Goal: Task Accomplishment & Management: Complete application form

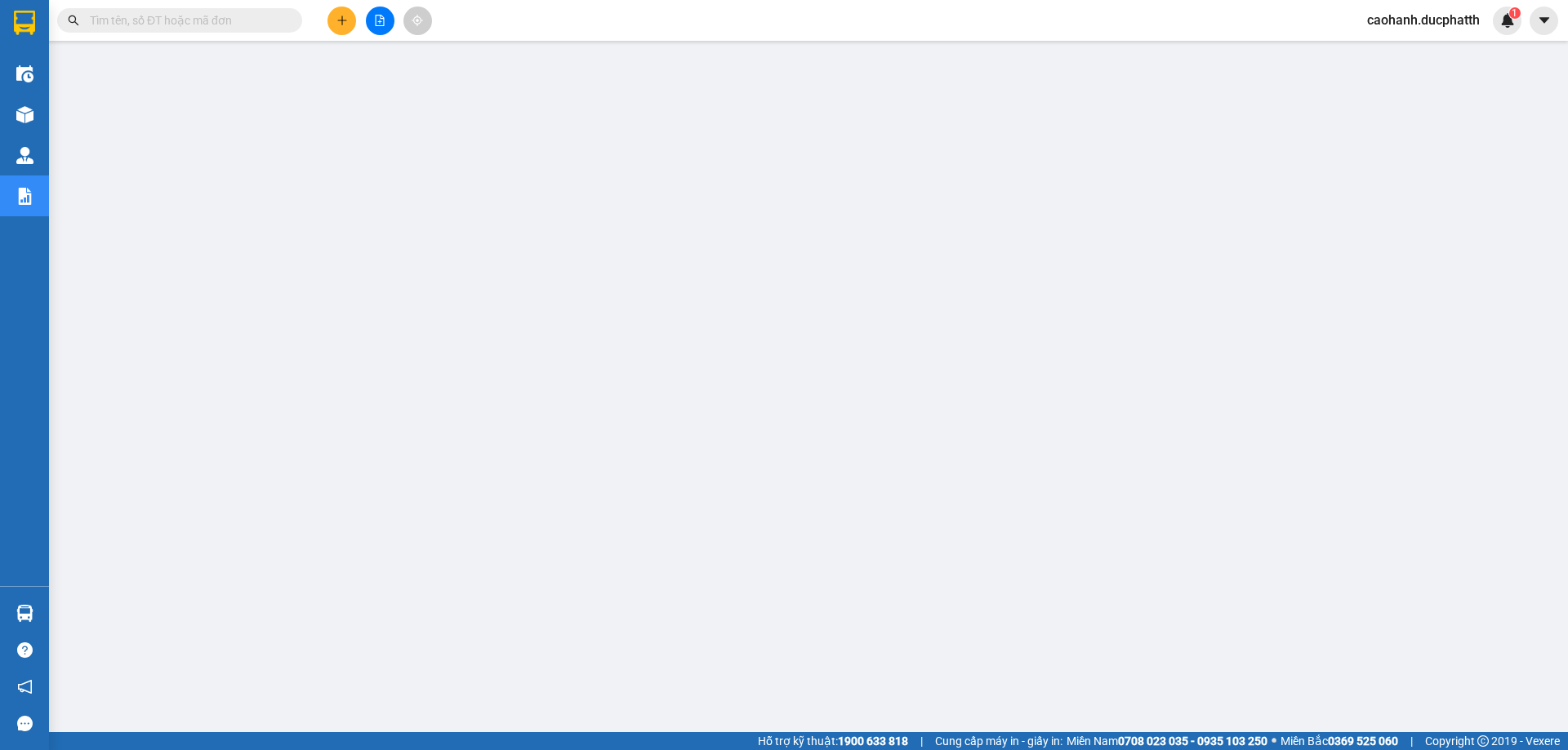
click at [198, 16] on input "text" at bounding box center [186, 20] width 193 height 18
click at [121, 17] on input "text" at bounding box center [186, 20] width 193 height 18
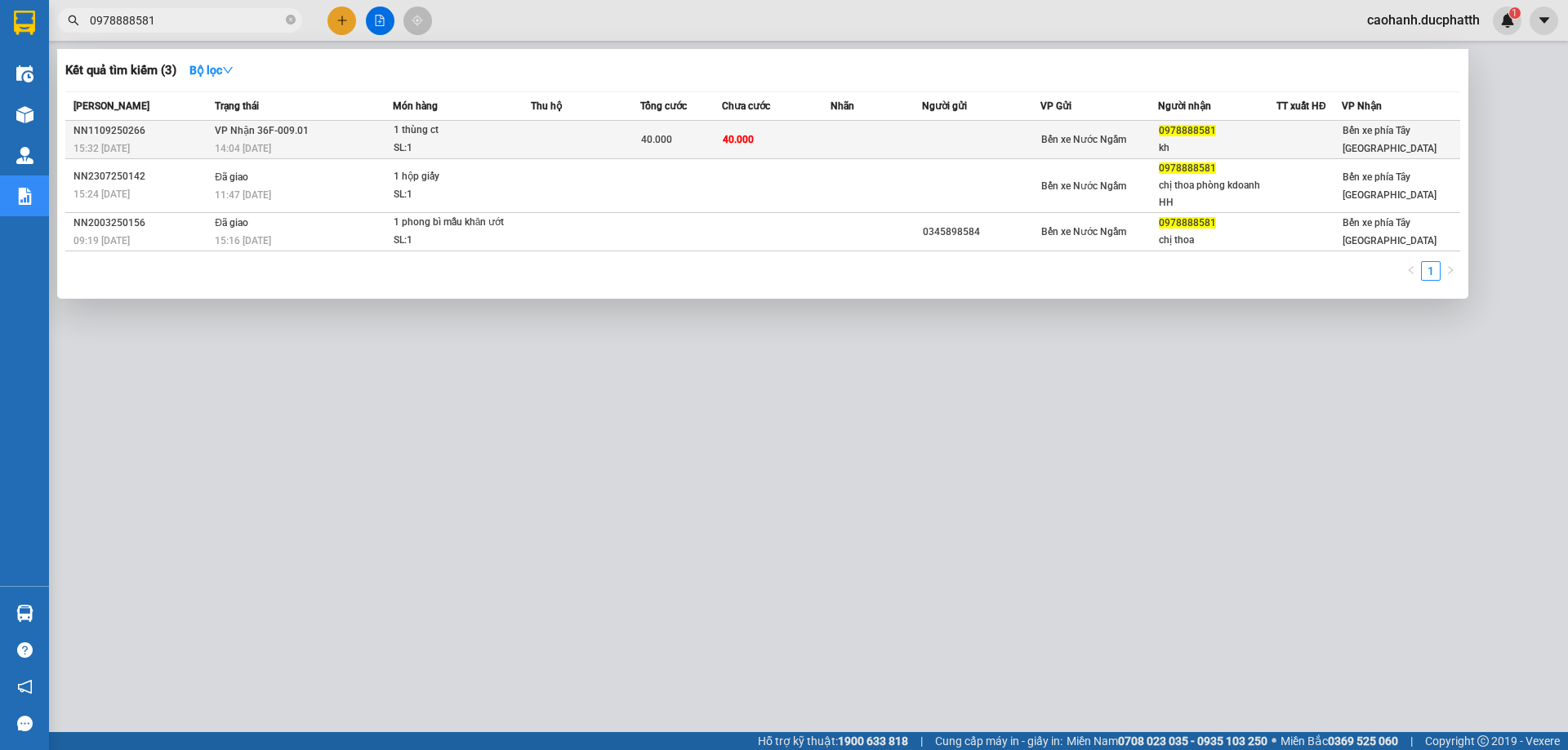
type input "0978888581"
click at [168, 132] on div "NN1109250266" at bounding box center [141, 131] width 136 height 17
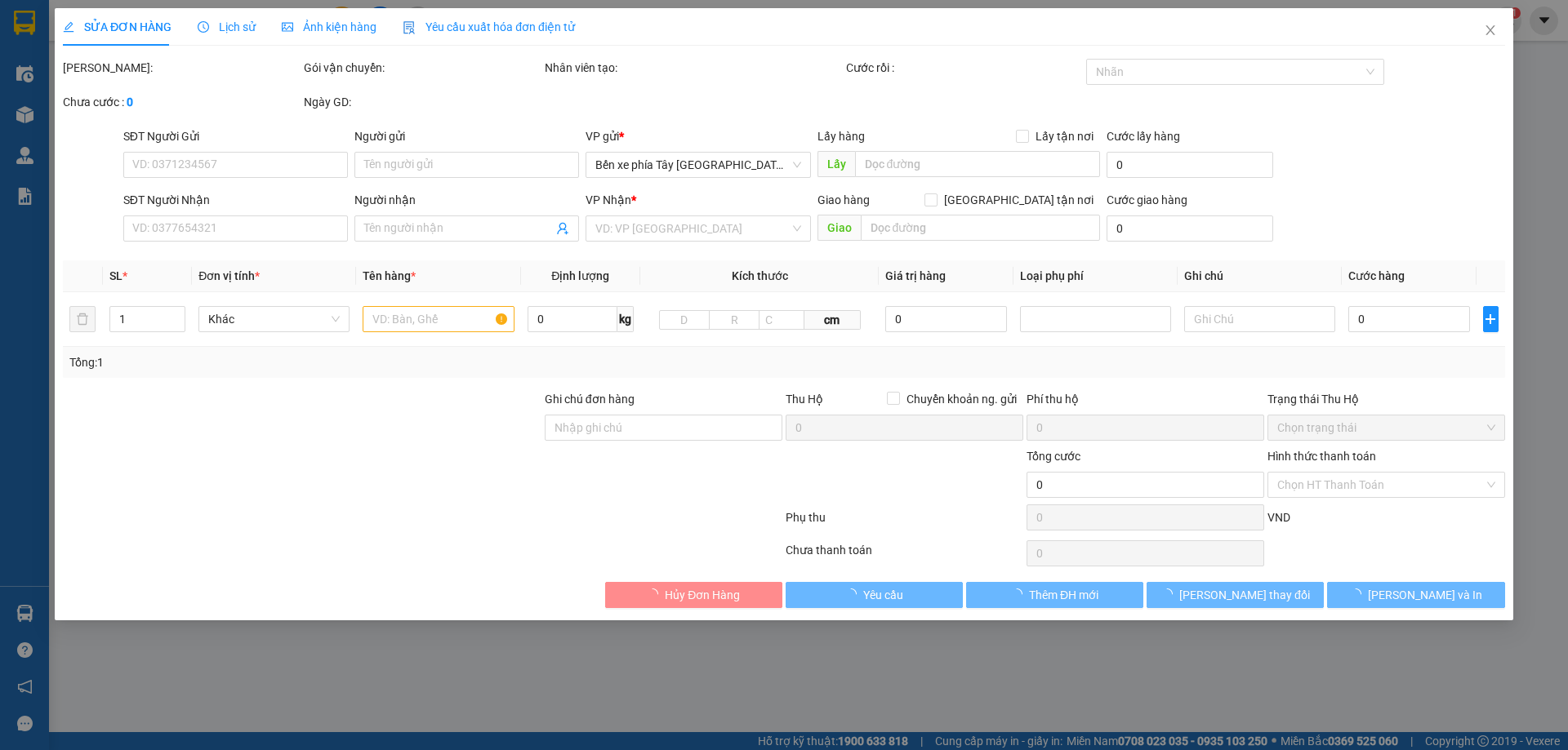
type input "0978888581"
type input "kh"
type input "40.000"
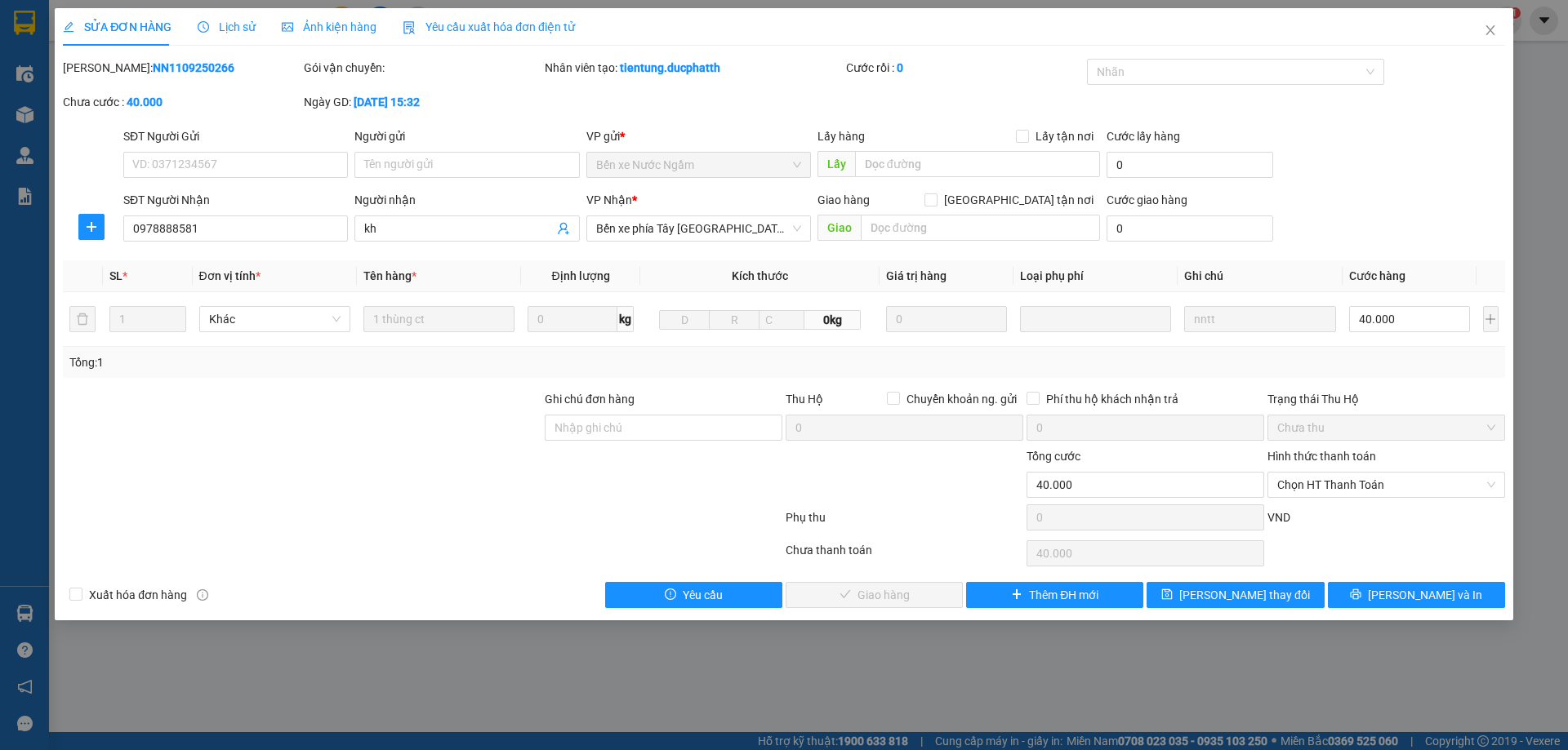
click at [230, 22] on span "Lịch sử" at bounding box center [226, 27] width 58 height 13
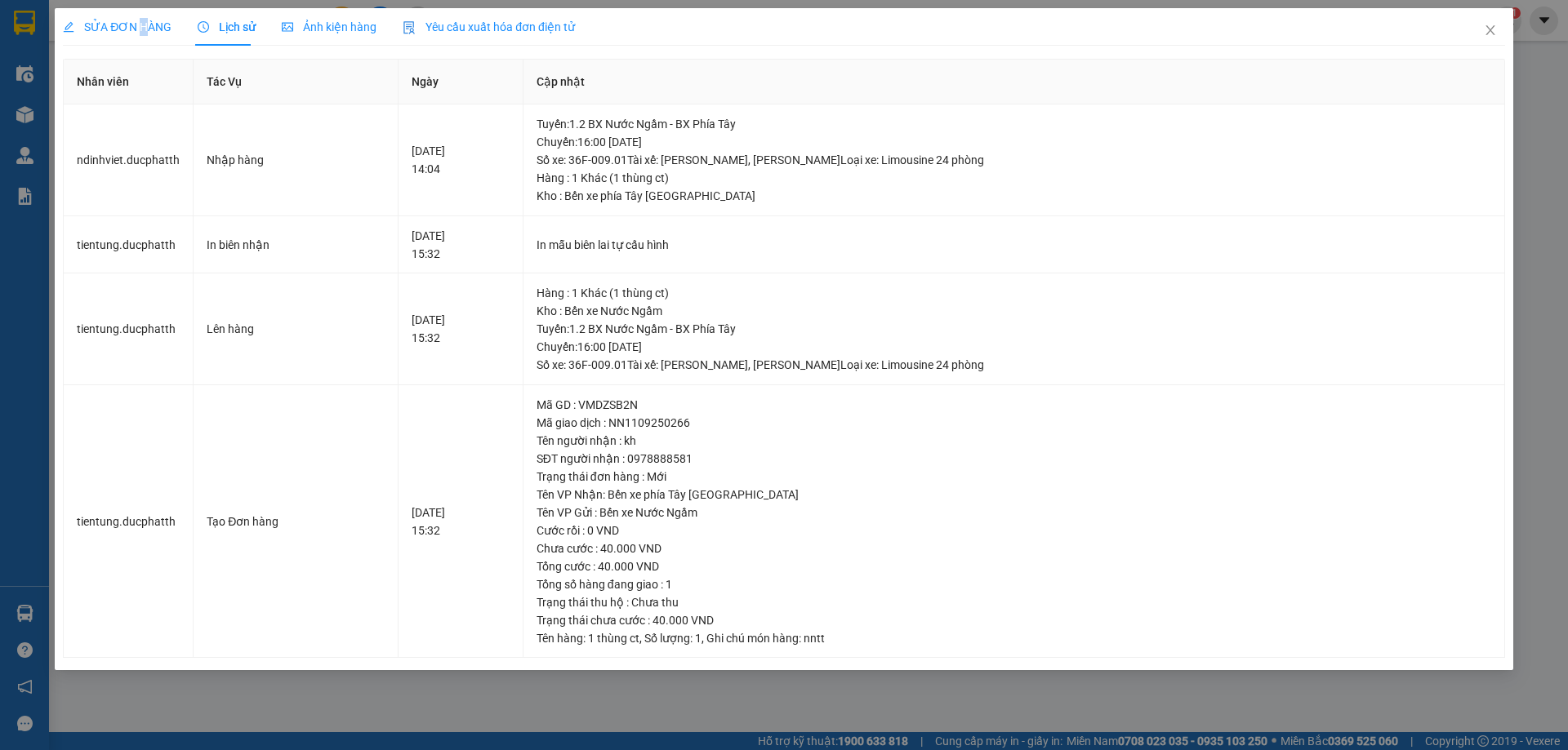
click at [141, 21] on span "SỬA ĐƠN HÀNG" at bounding box center [117, 27] width 108 height 13
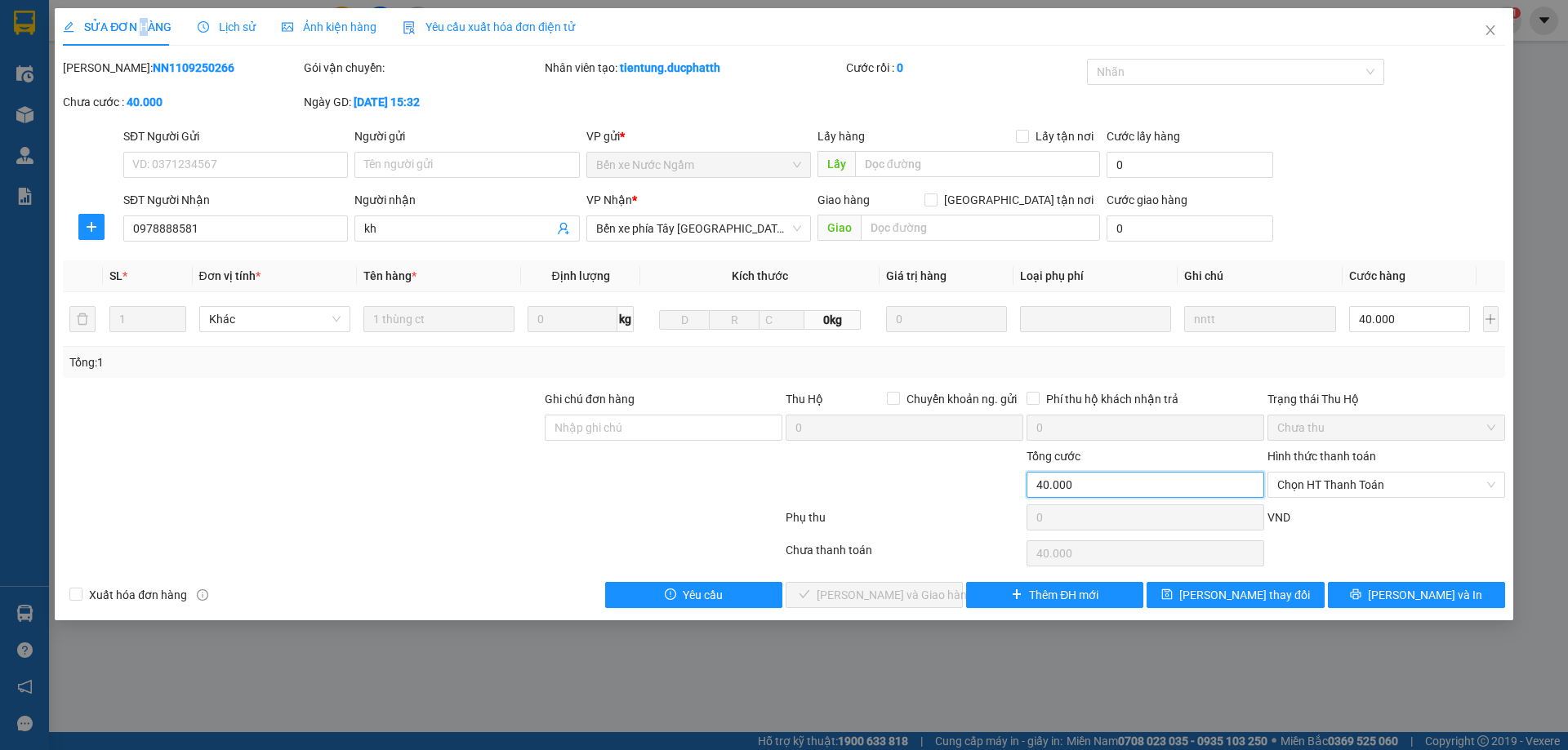
click at [1118, 492] on input "40.000" at bounding box center [1145, 485] width 237 height 26
click at [1384, 314] on input "40.000" at bounding box center [1410, 320] width 121 height 26
type input "0"
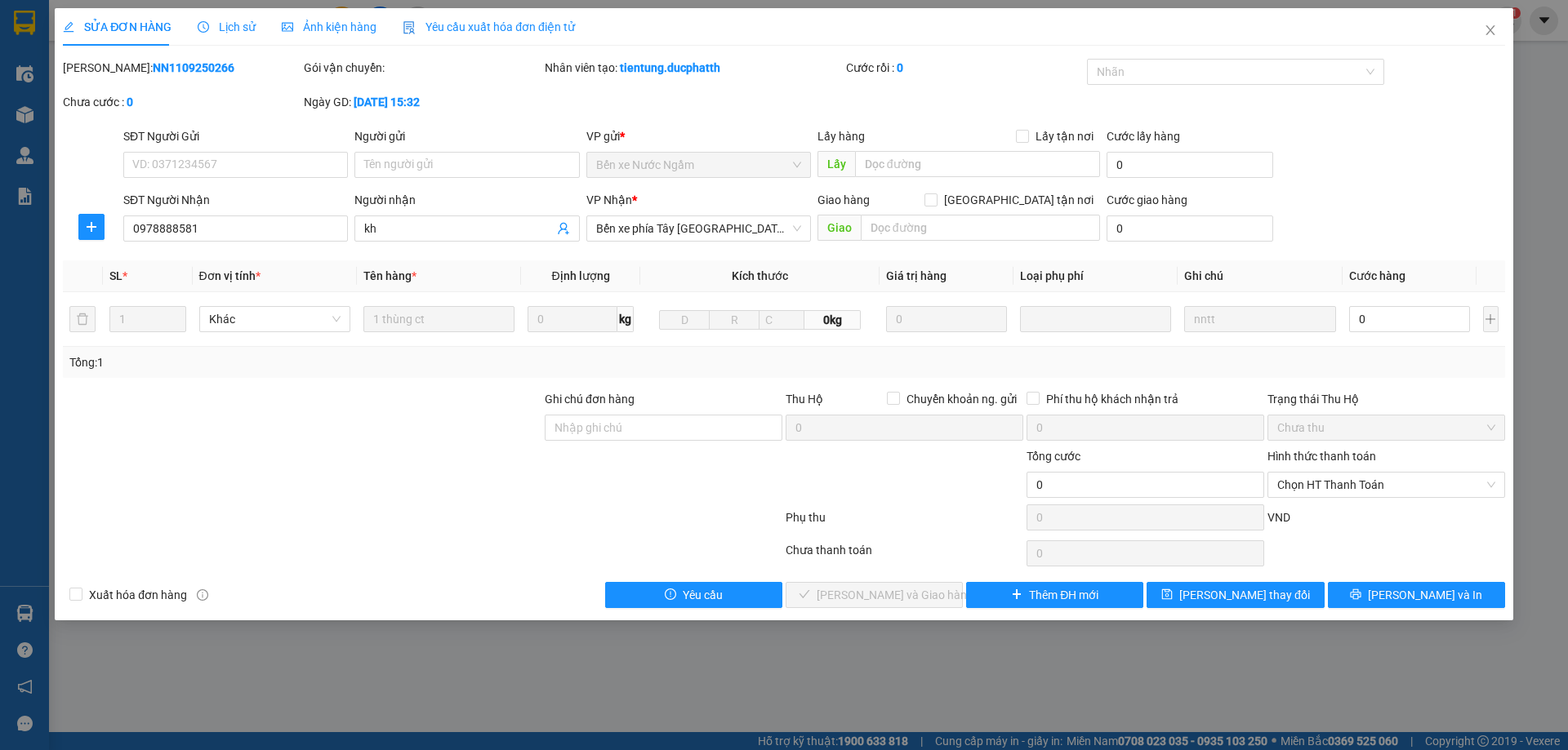
click at [1409, 204] on div "SĐT Người Nhận 0978888581 Người nhận kh VP Nhận * Bến xe phía Tây [GEOGRAPHIC_D…" at bounding box center [814, 220] width 1389 height 57
click at [1348, 486] on span "Chọn HT Thanh Toán" at bounding box center [1387, 485] width 218 height 24
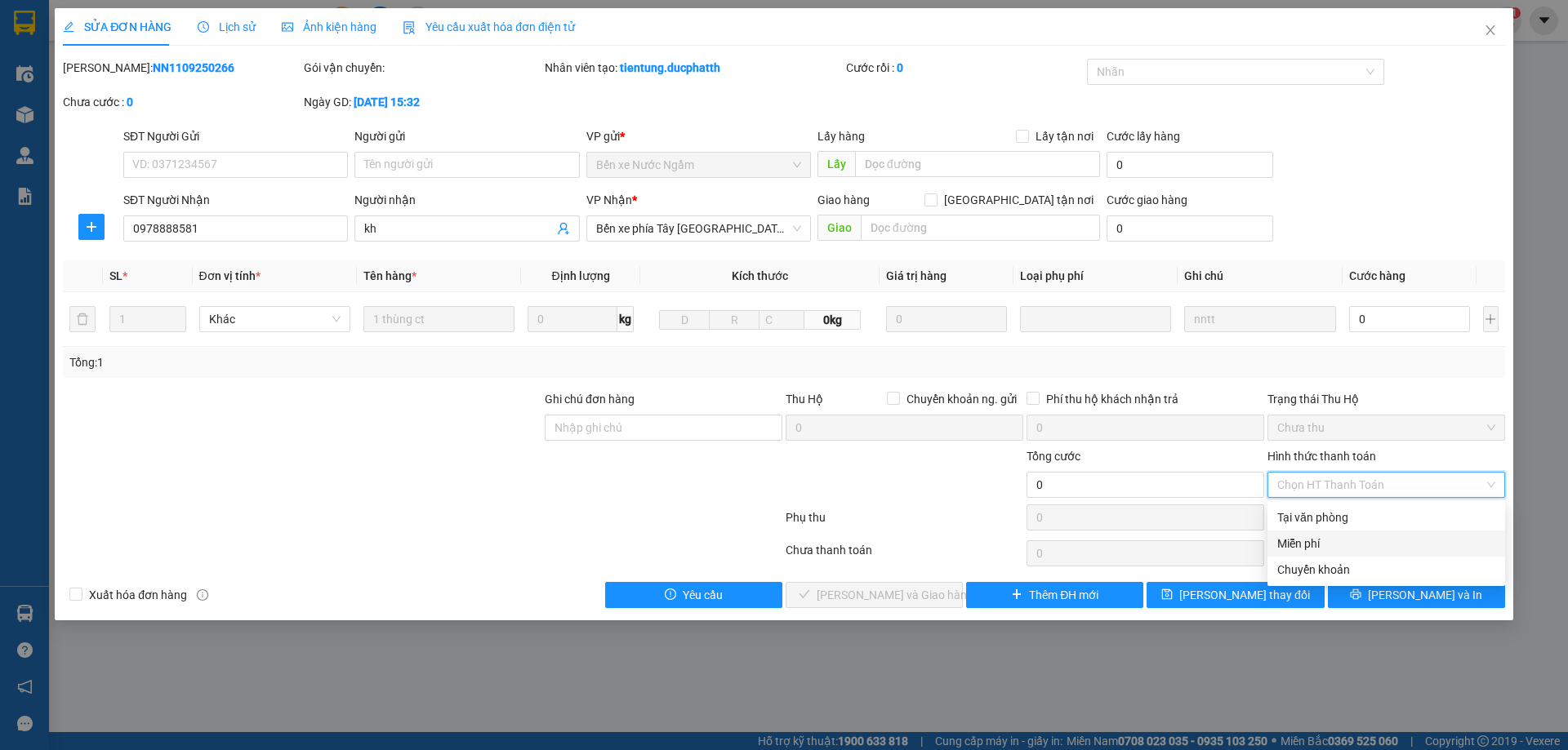
click at [1338, 546] on div "Miễn phí" at bounding box center [1387, 544] width 218 height 18
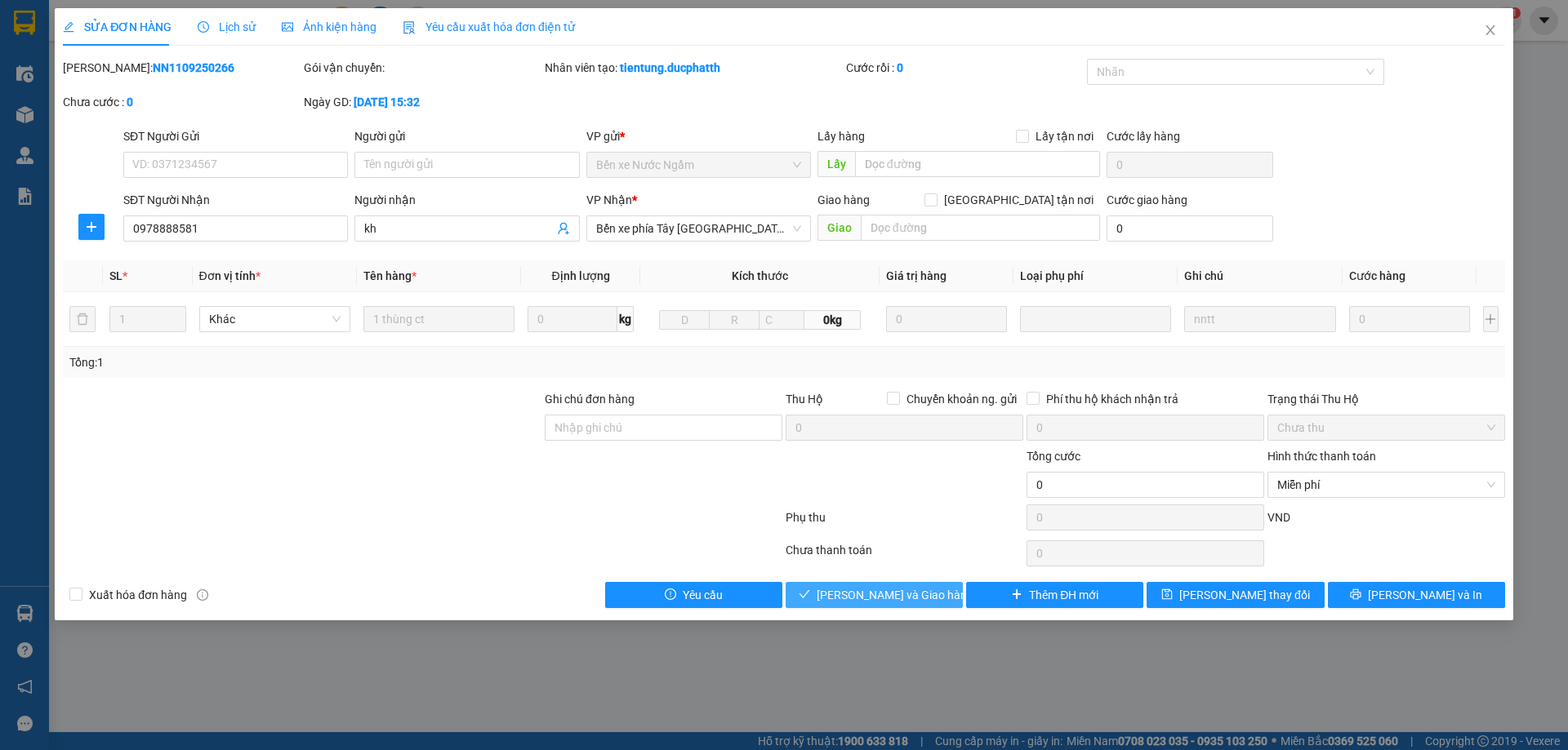
click at [882, 596] on span "[PERSON_NAME] và Giao hàng" at bounding box center [895, 595] width 157 height 18
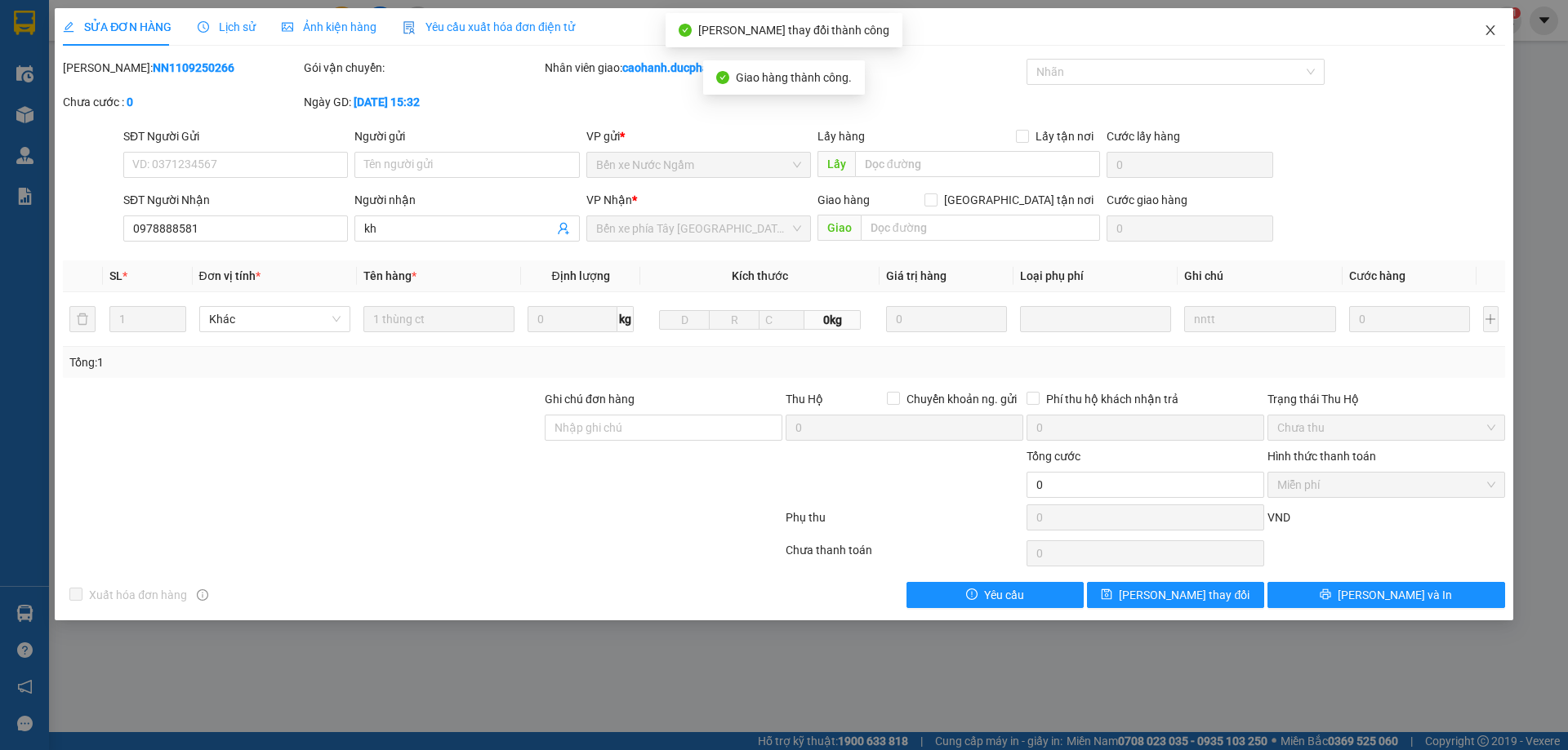
click at [1499, 28] on span "Close" at bounding box center [1490, 30] width 46 height 46
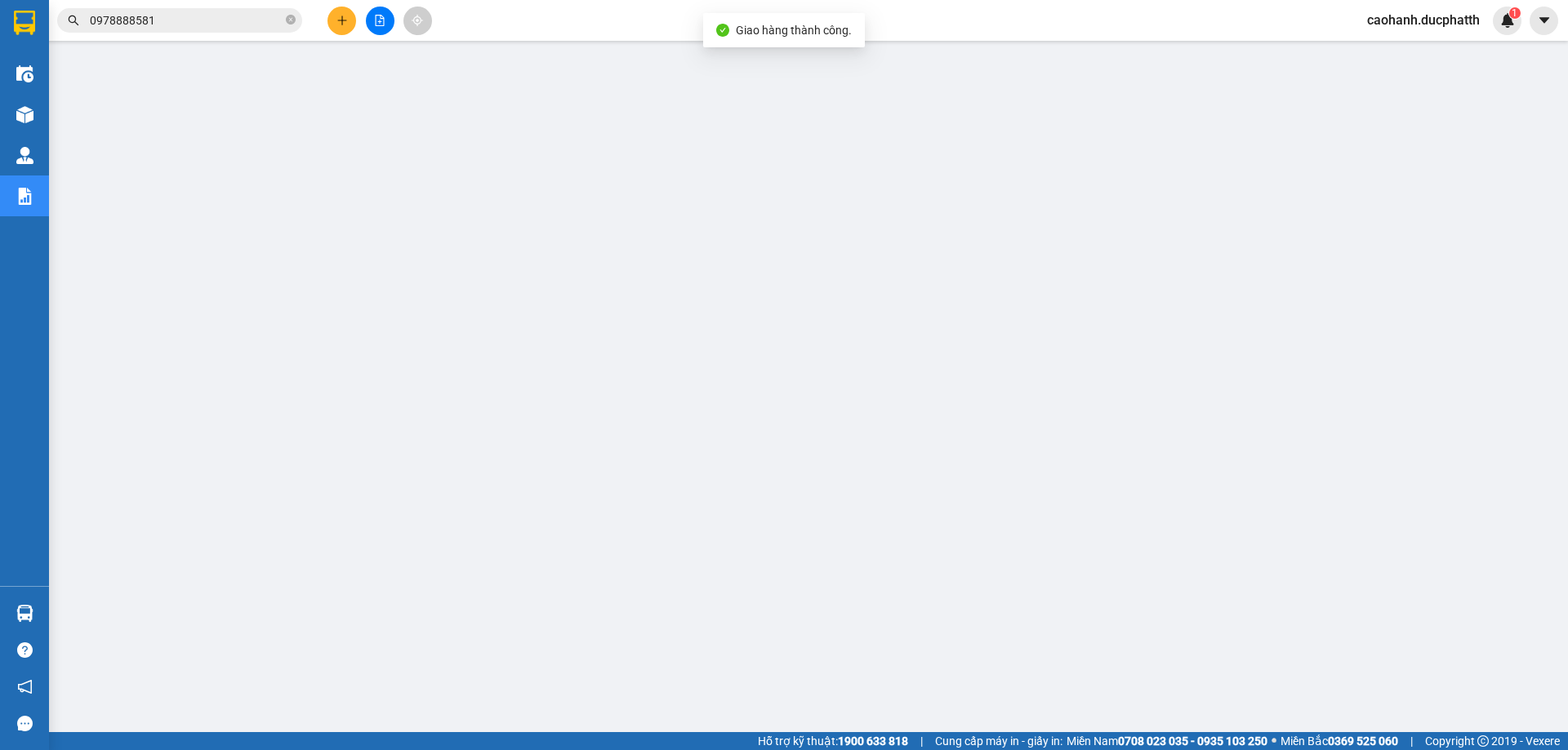
click at [192, 23] on input "0978888581" at bounding box center [186, 20] width 193 height 18
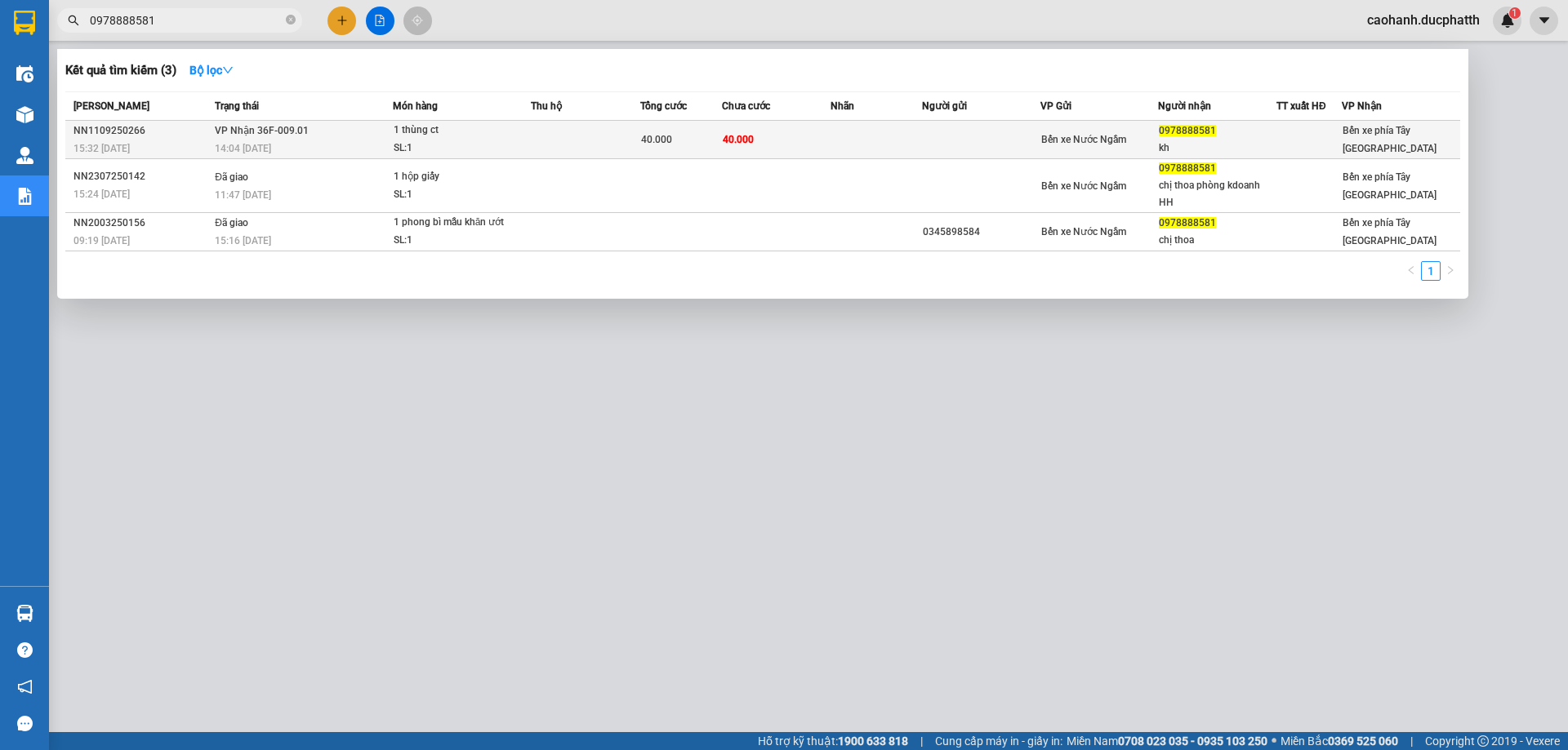
click at [350, 147] on div "14:04 [DATE]" at bounding box center [303, 148] width 178 height 18
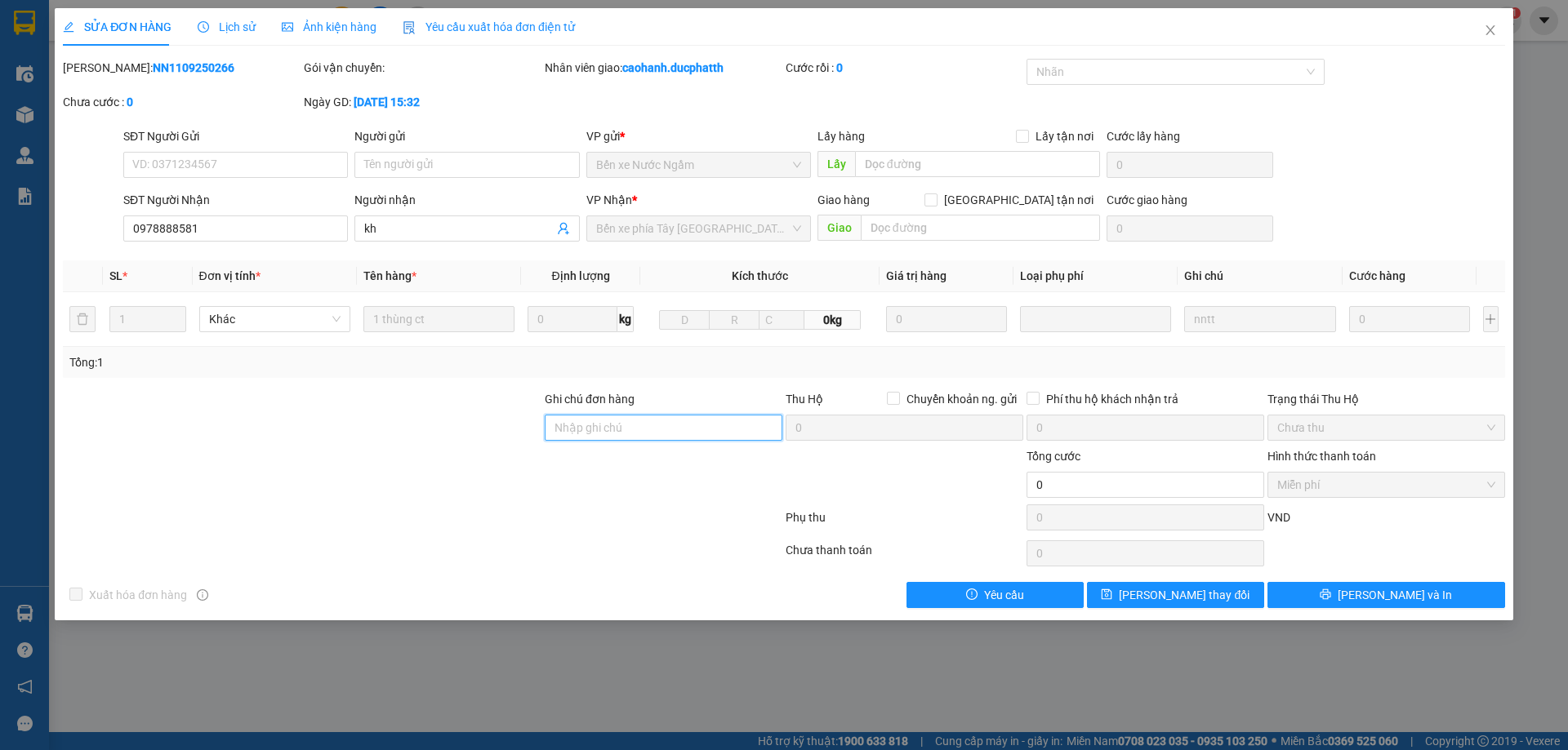
click at [642, 430] on input "Ghi chú đơn hàng" at bounding box center [664, 428] width 237 height 26
type input "Chị Thoa công ty HH68"
click at [1179, 599] on span "[PERSON_NAME] thay đổi" at bounding box center [1184, 595] width 131 height 18
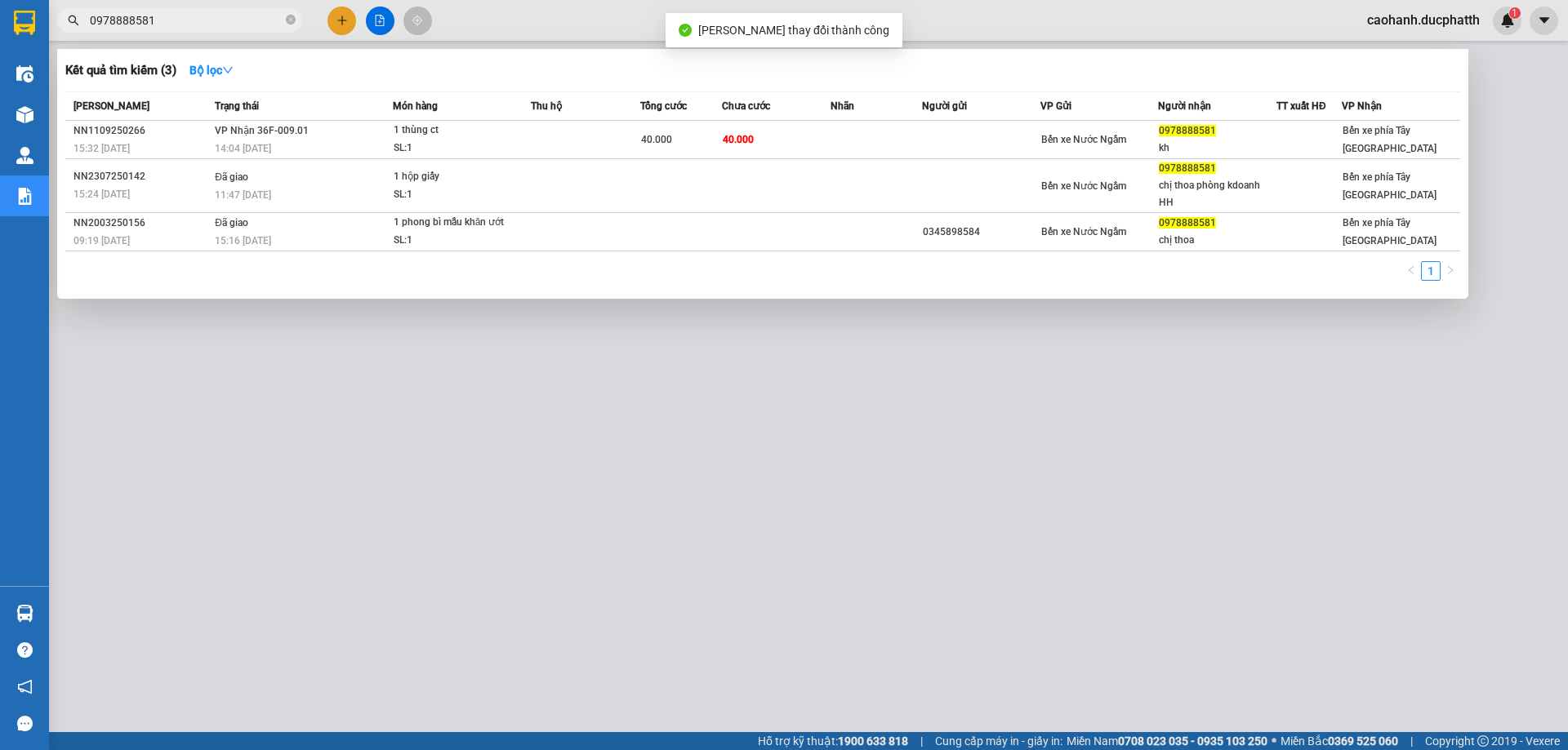
click at [173, 23] on input "0978888581" at bounding box center [186, 20] width 193 height 18
drag, startPoint x: 167, startPoint y: 21, endPoint x: 53, endPoint y: 10, distance: 114.5
click at [53, 10] on div "0978888581" at bounding box center [159, 20] width 319 height 24
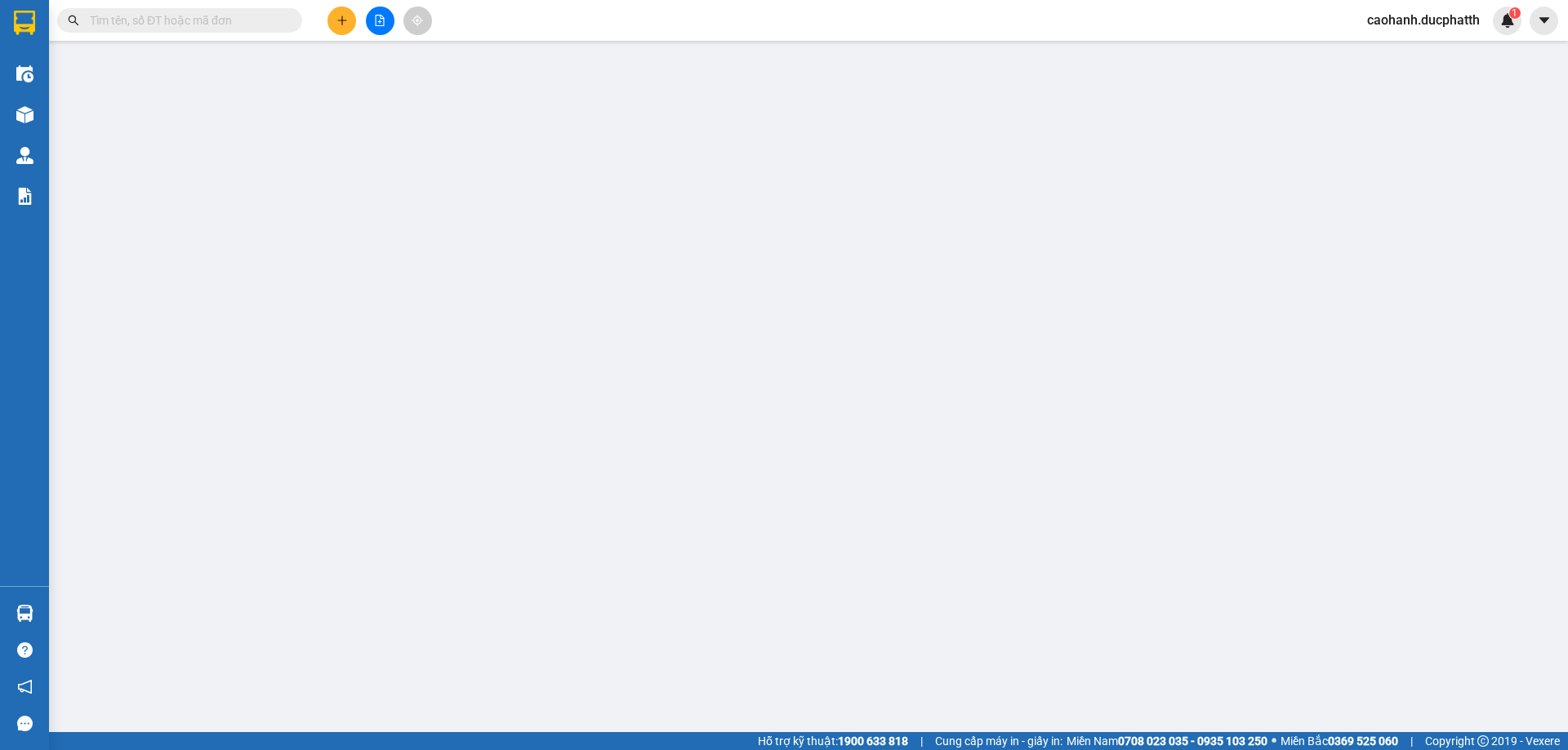
click at [196, 22] on input "text" at bounding box center [186, 20] width 193 height 18
paste input "0978888581"
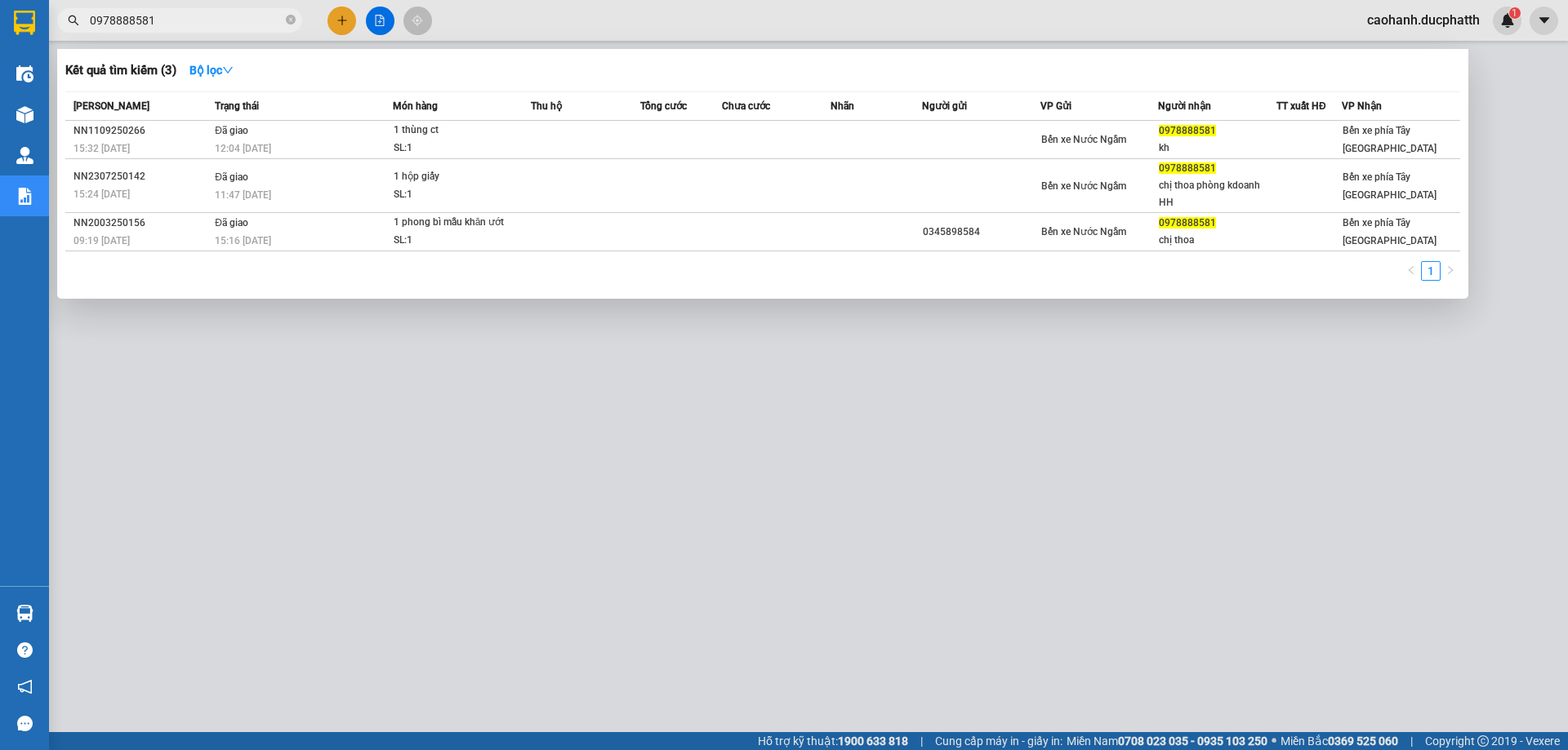
type input "0978888581"
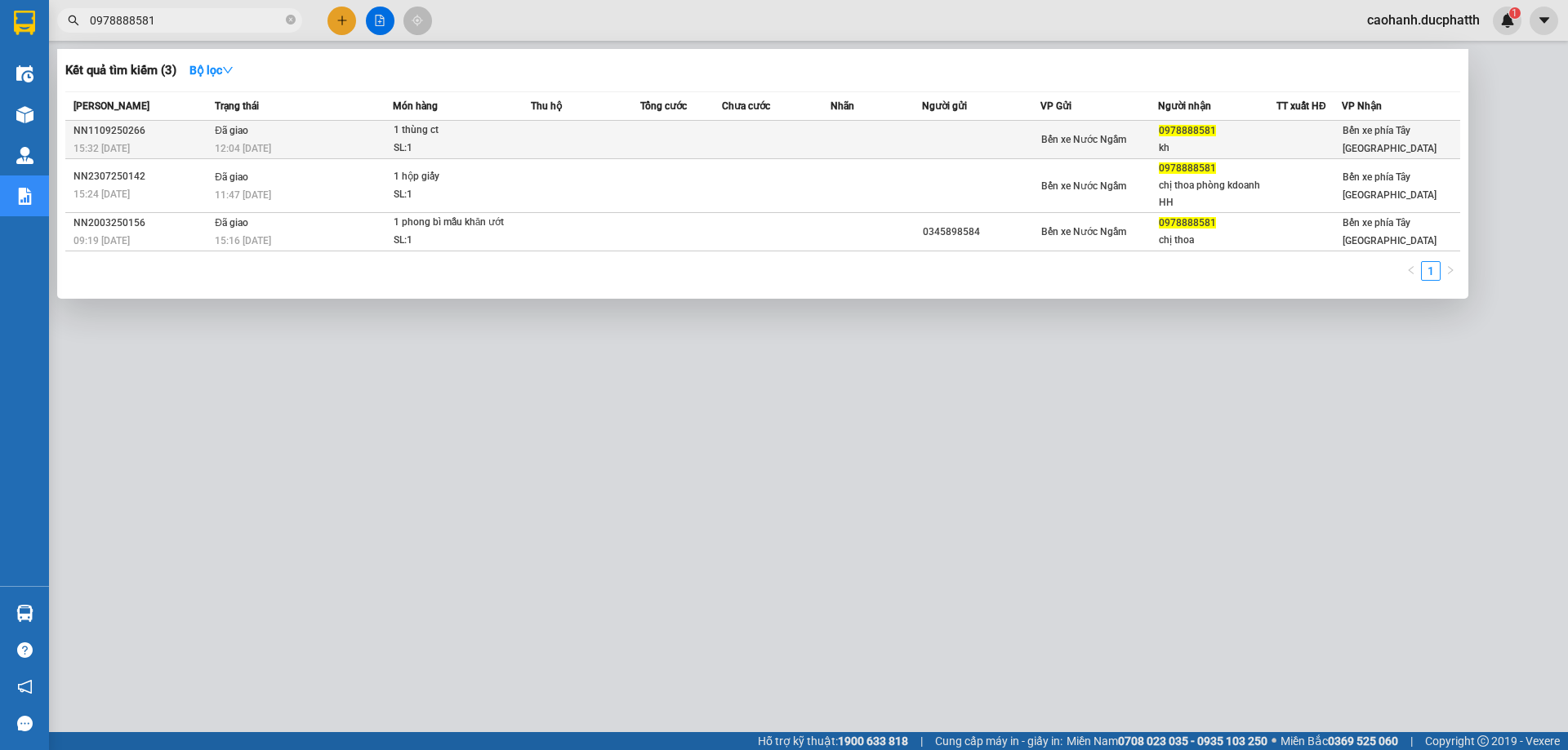
click at [347, 136] on td "Đã giao 12:04 [DATE]" at bounding box center [301, 140] width 182 height 38
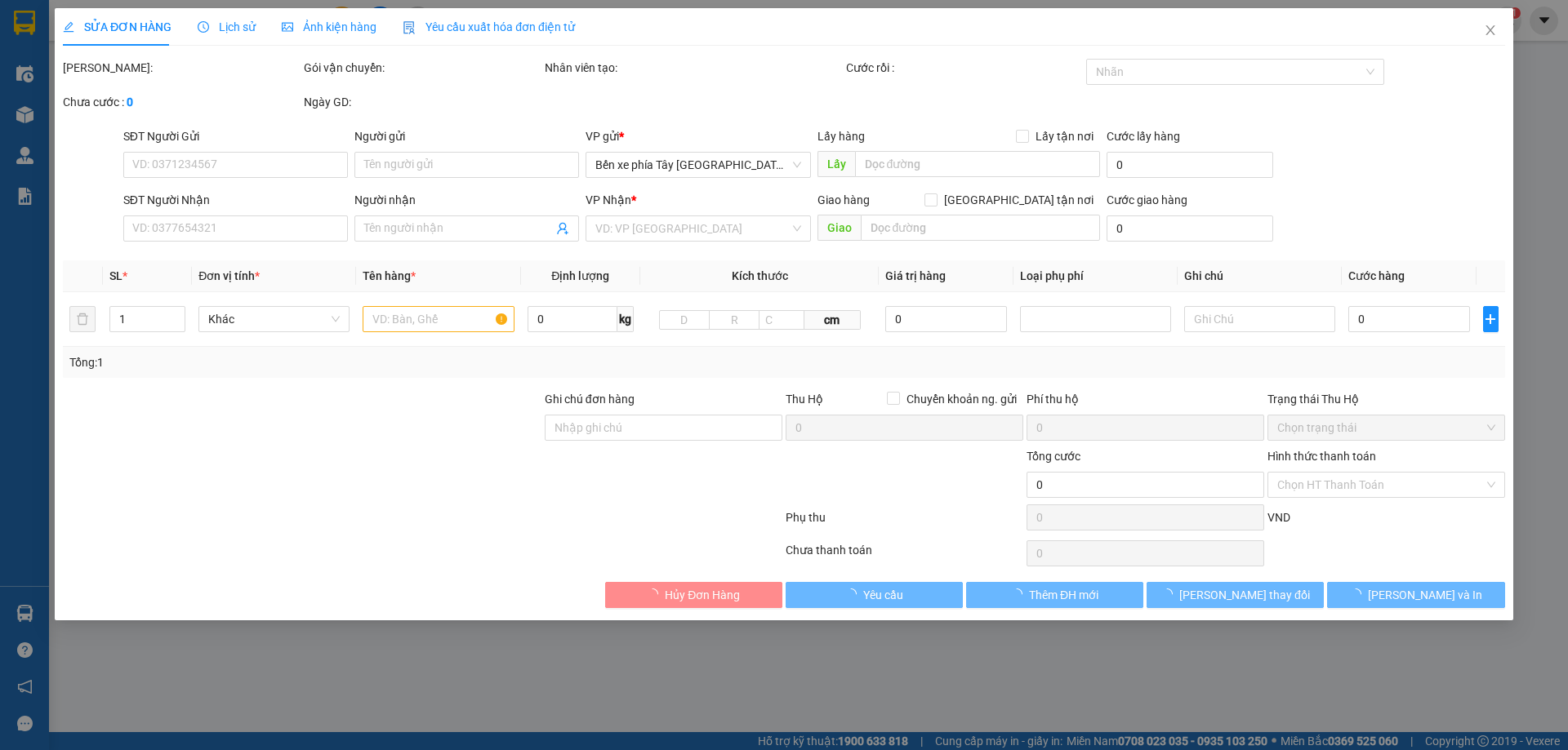
type input "0978888581"
type input "kh"
type input "Chị Thoa công ty HH68"
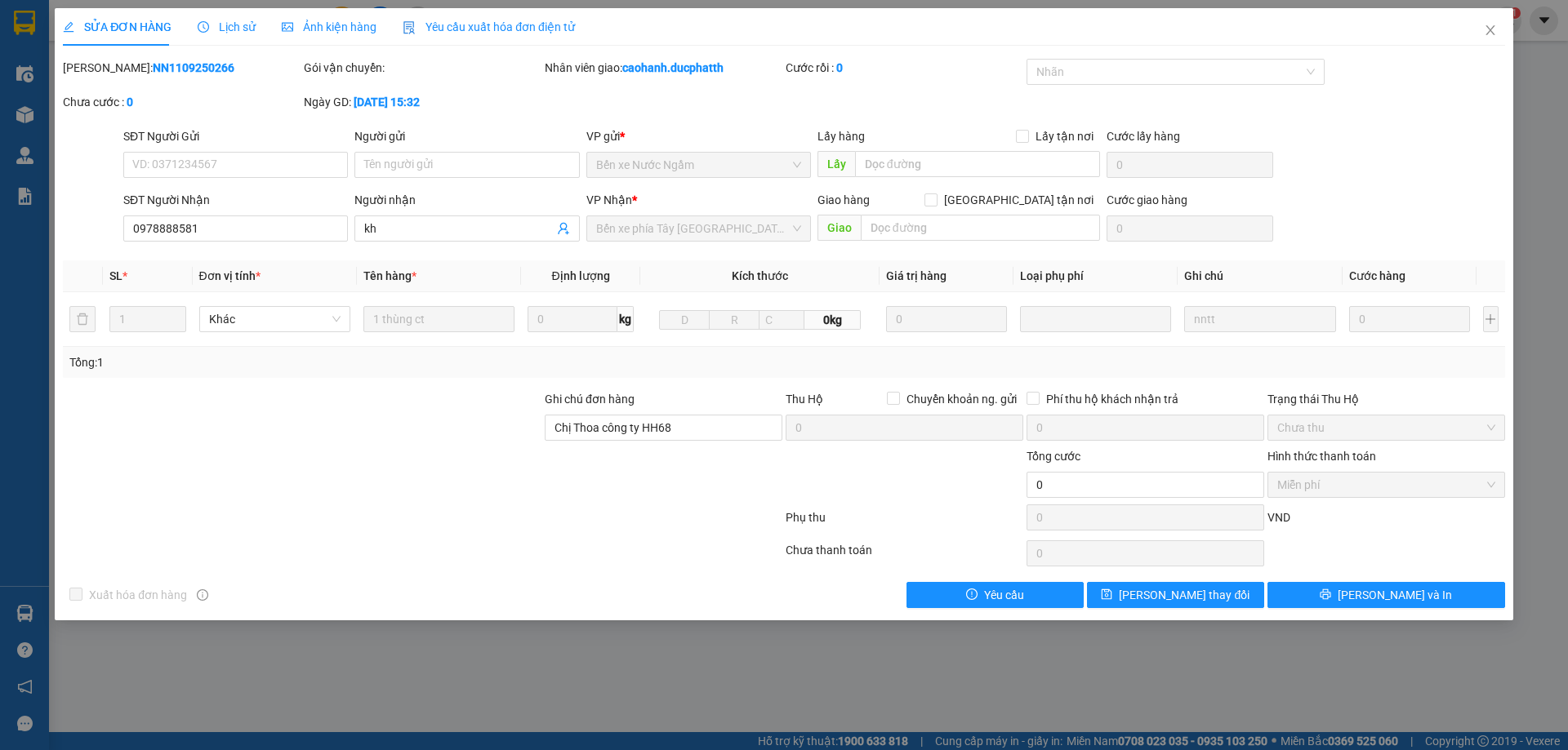
click at [331, 33] on span "Ảnh kiện hàng" at bounding box center [328, 27] width 94 height 13
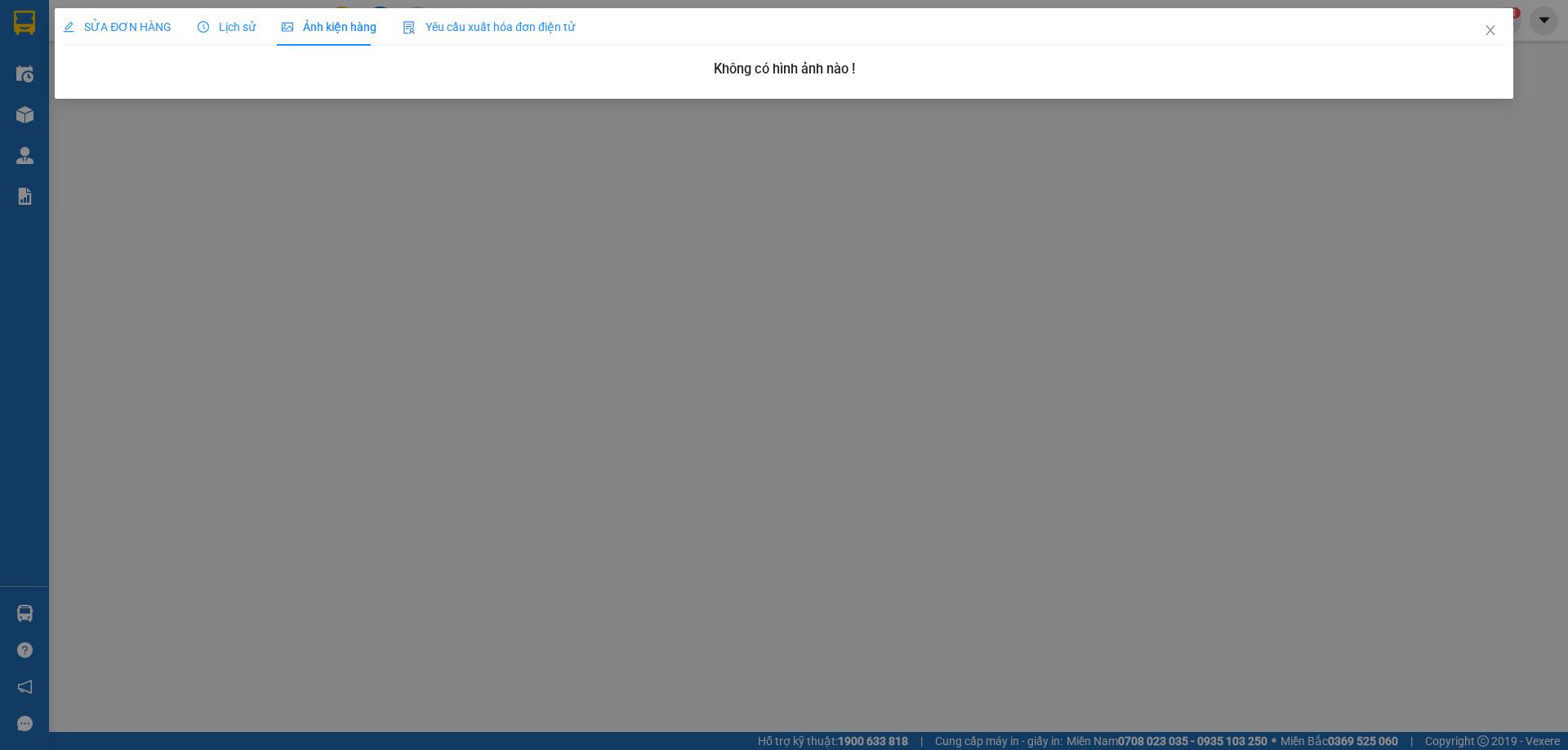
click at [249, 24] on span "Lịch sử" at bounding box center [226, 27] width 58 height 13
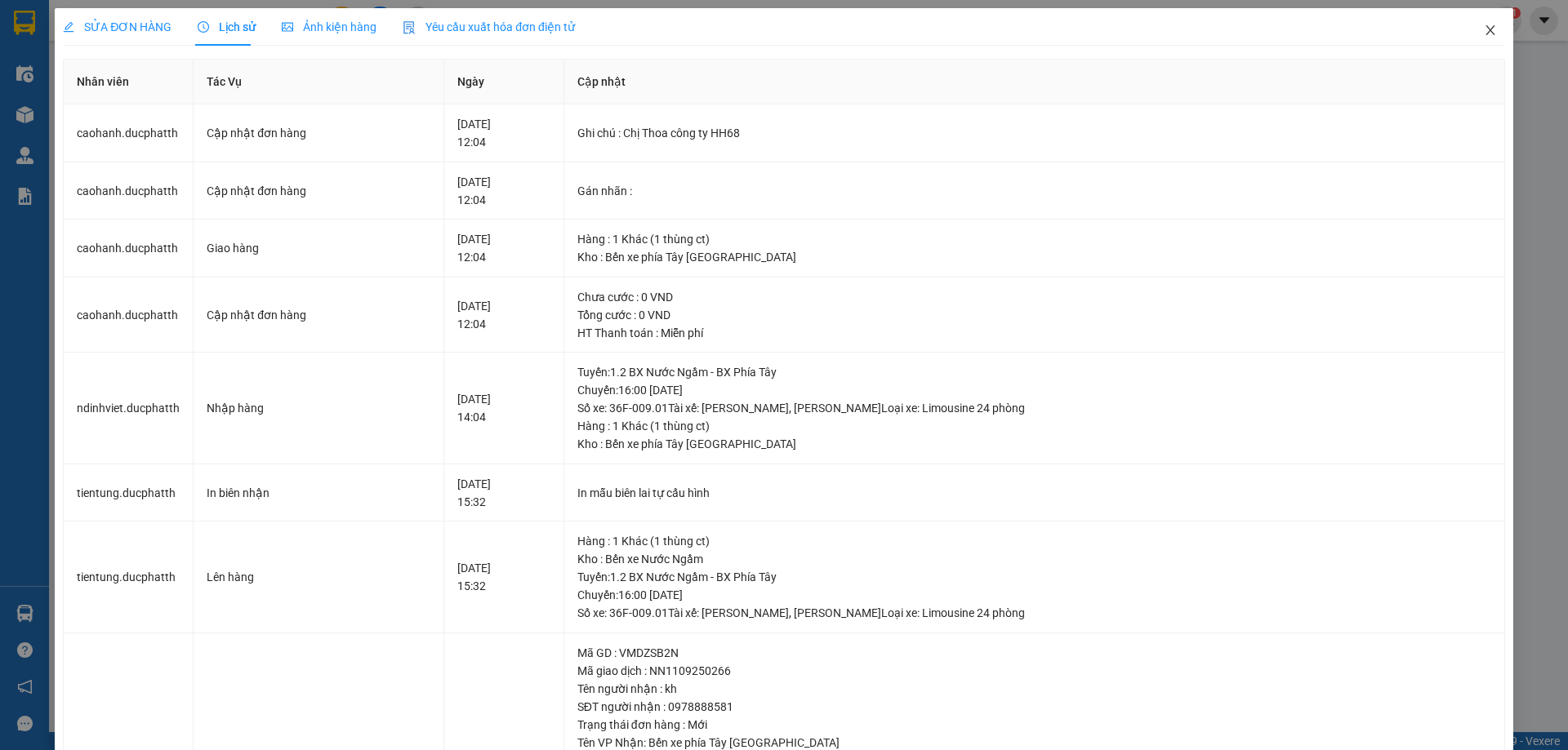
click at [1484, 33] on icon "close" at bounding box center [1490, 29] width 13 height 13
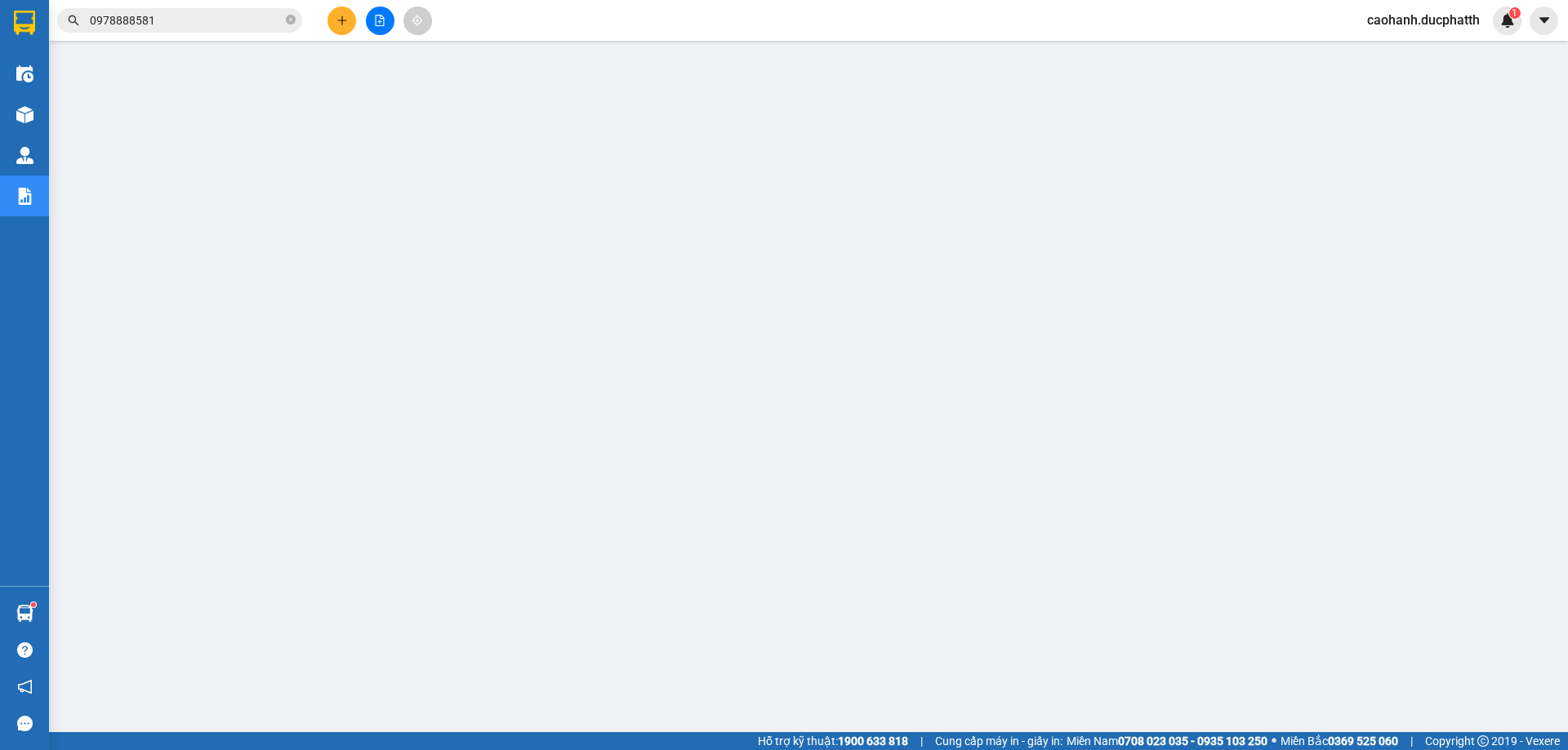
click at [185, 22] on input "0978888581" at bounding box center [186, 20] width 193 height 18
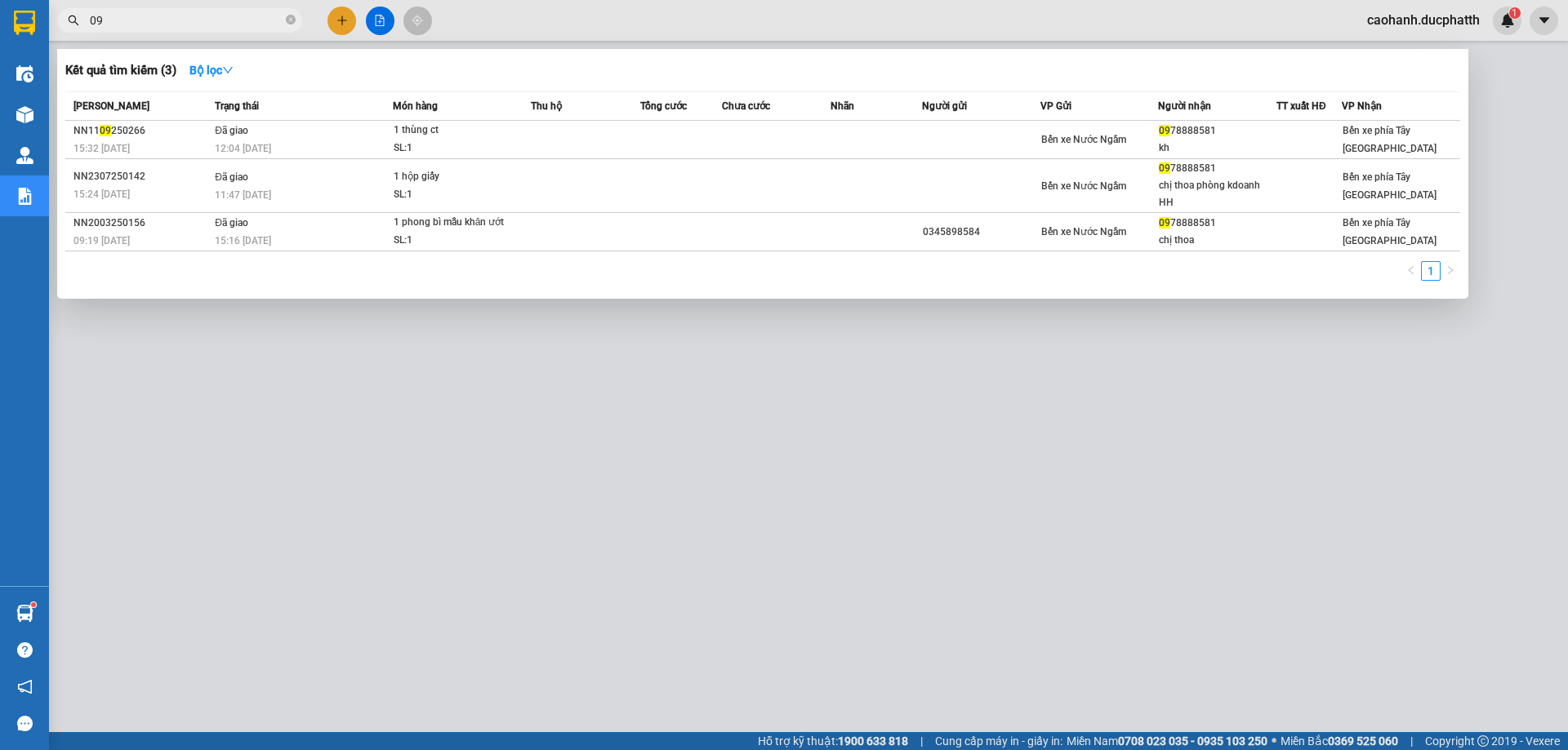
type input "0"
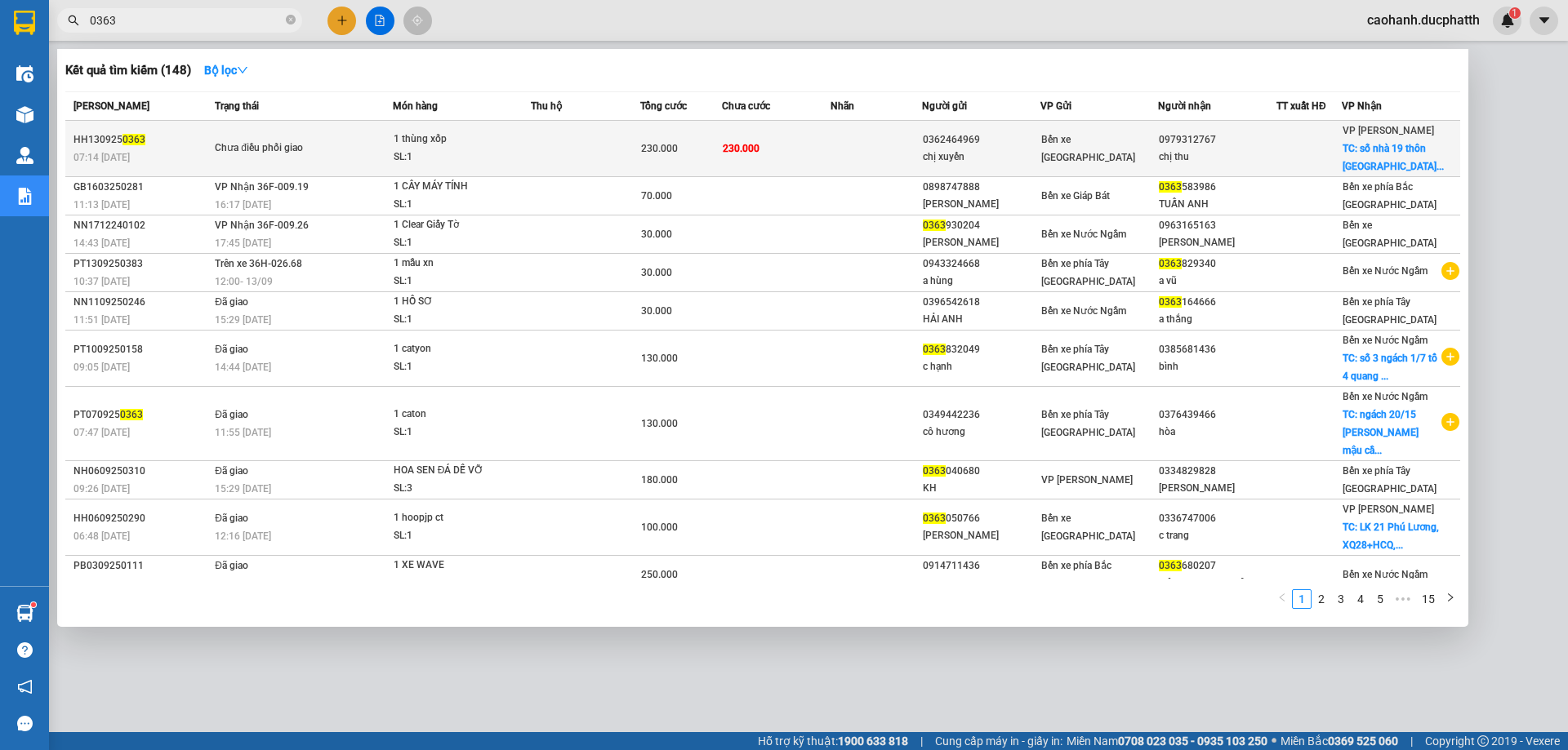
type input "0363"
click at [191, 143] on div "HH130925 0363" at bounding box center [141, 140] width 136 height 17
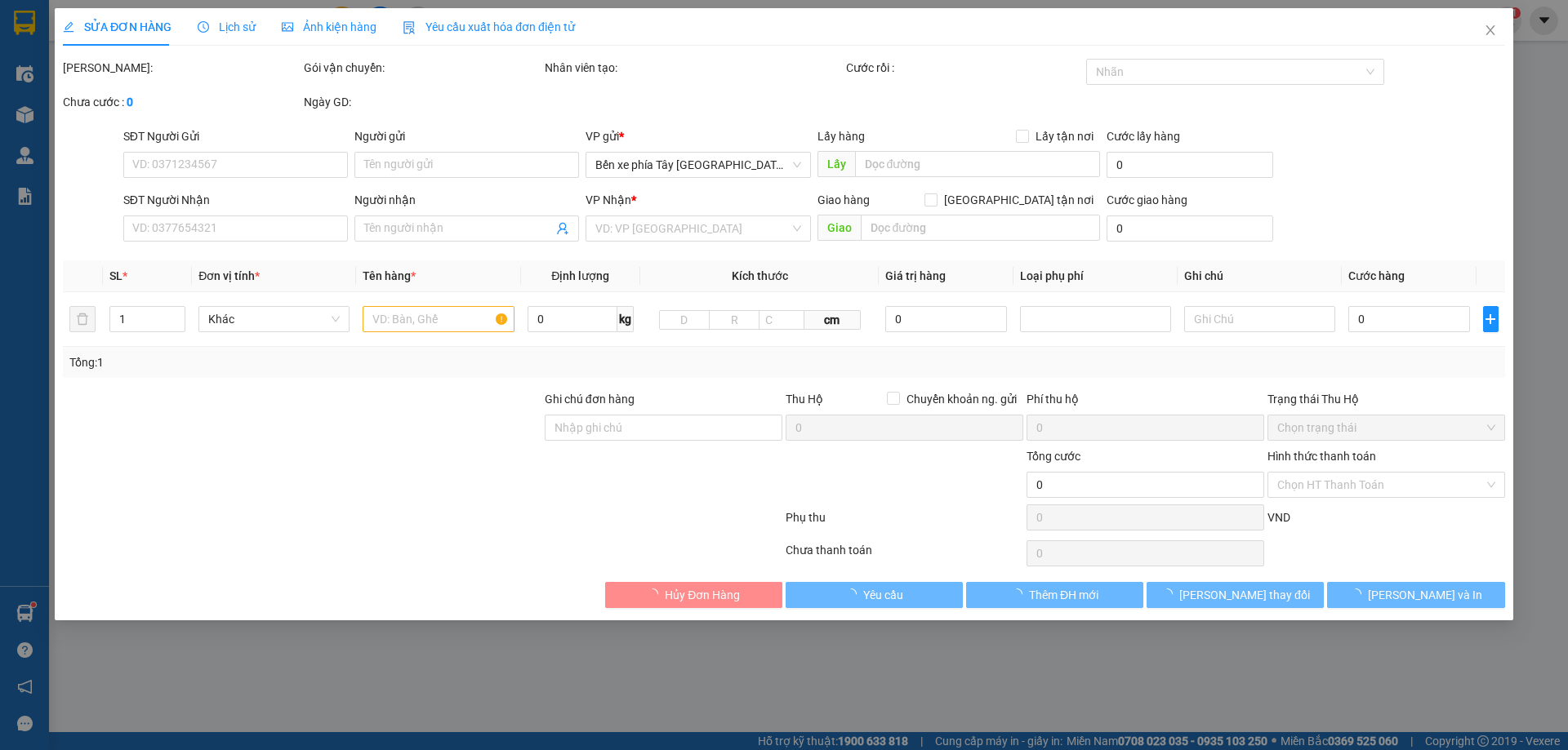
type input "0362464969"
type input "chị xuyến"
type input "0979312767"
type input "chị thu"
checkbox input "true"
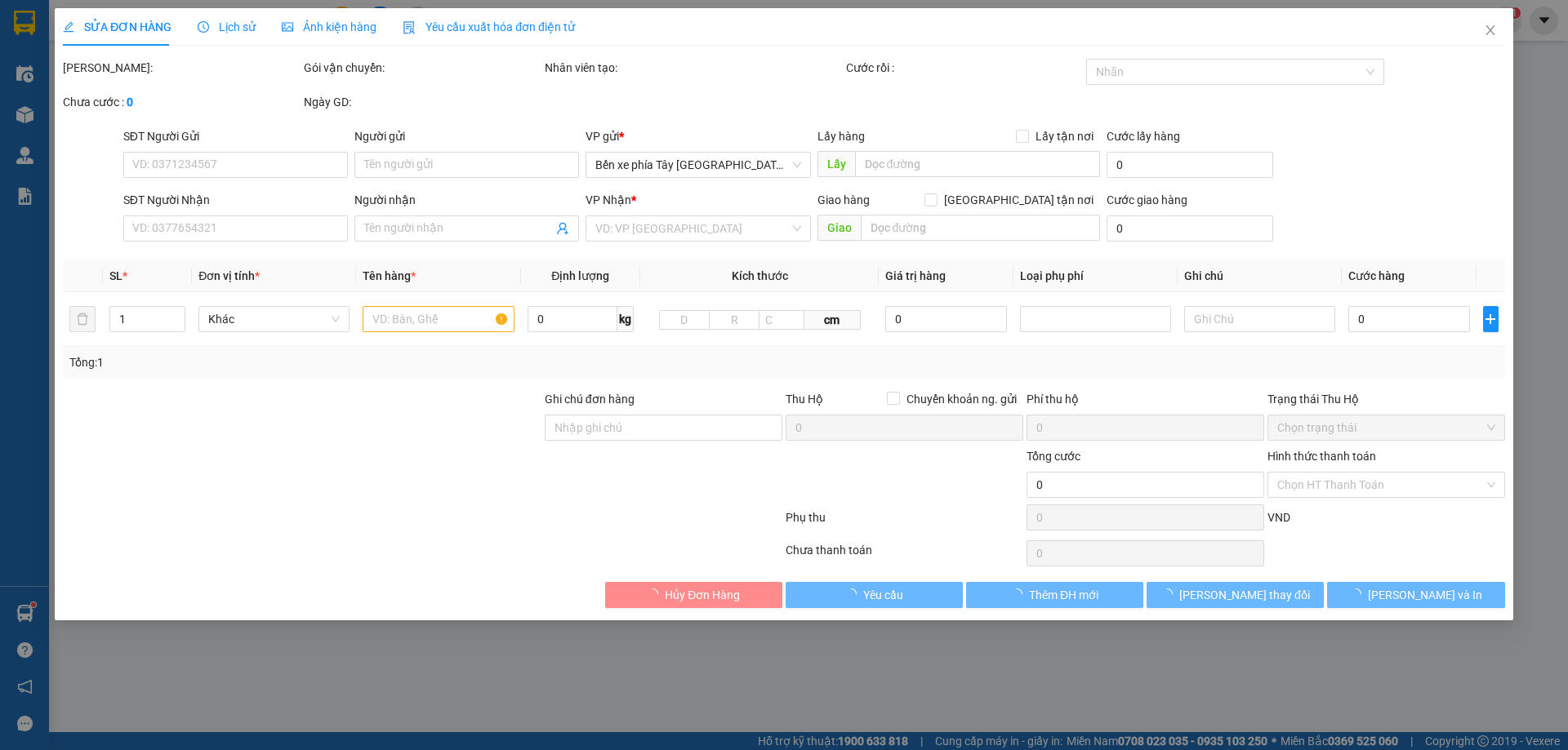
type input "số nhà 19 thôn xuân sen xã thuỷ xuân tiên chương mỹ"
type input "nntt"
type input "230.000"
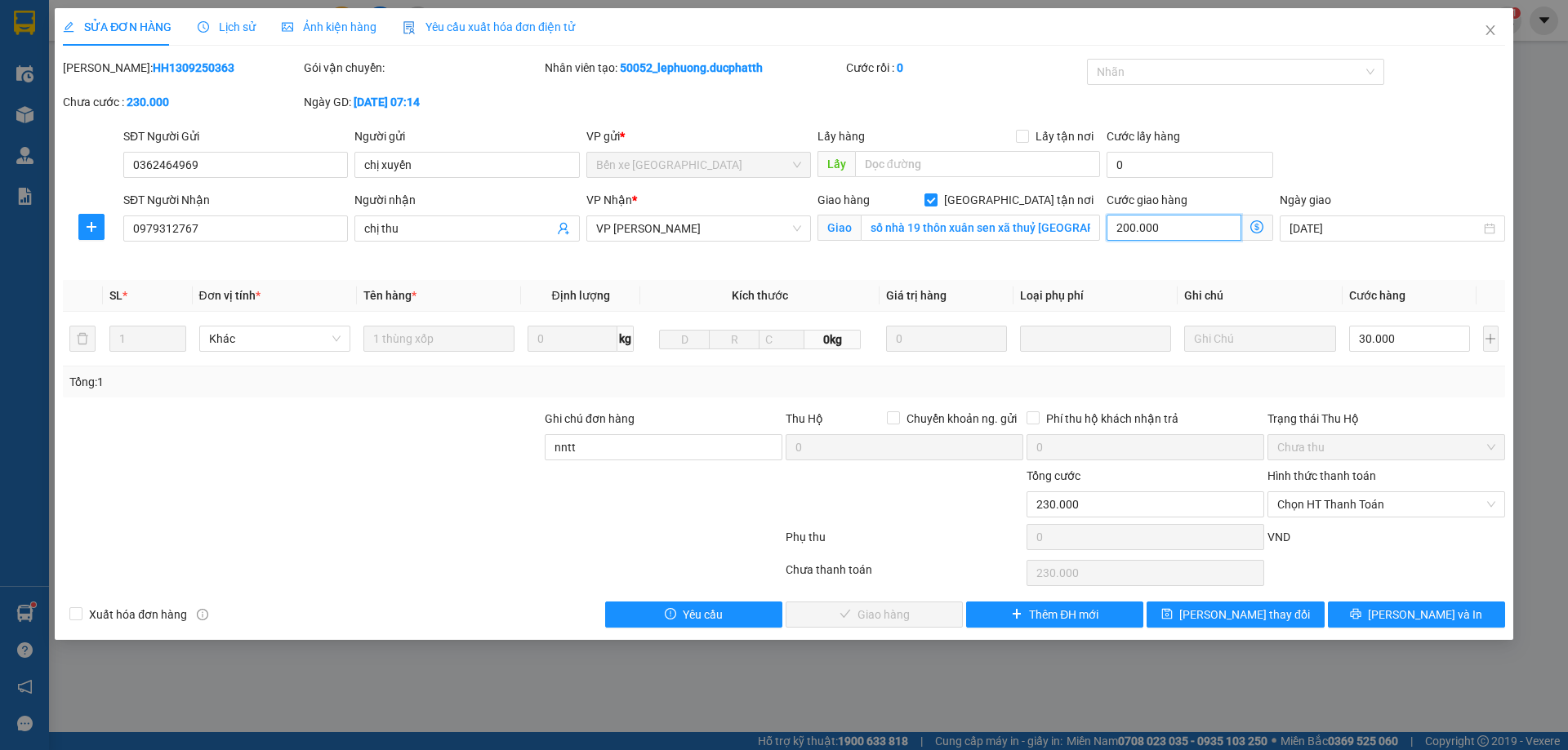
click at [1163, 226] on input "200.000" at bounding box center [1175, 228] width 135 height 26
click at [1177, 255] on div "Cước giao hàng 200.000" at bounding box center [1190, 230] width 173 height 77
click at [1491, 29] on icon "close" at bounding box center [1490, 29] width 13 height 13
